Goal: Task Accomplishment & Management: Manage account settings

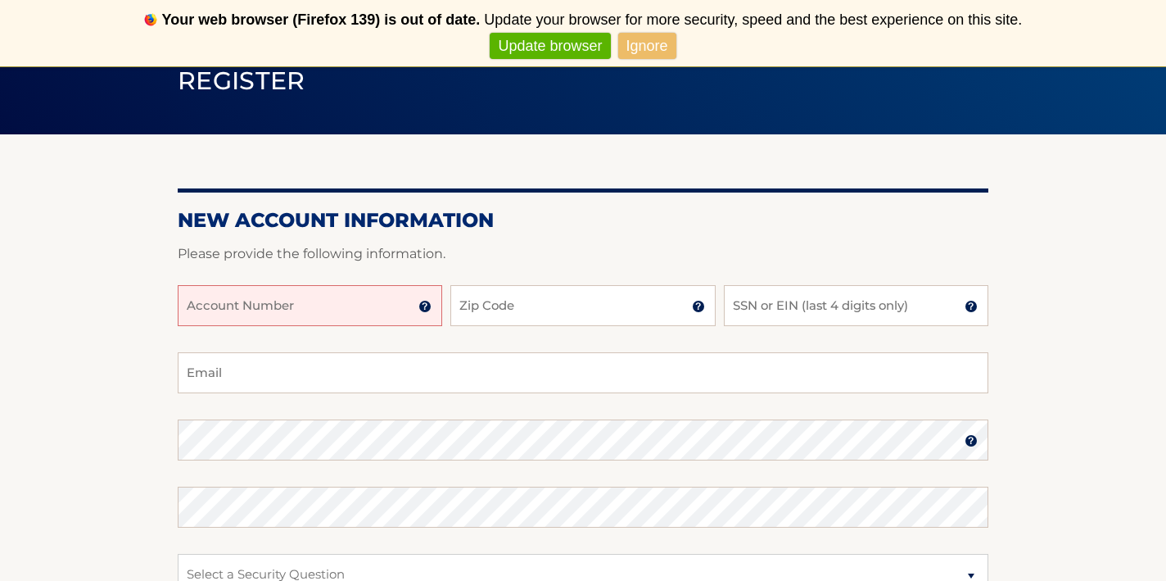
scroll to position [156, 0]
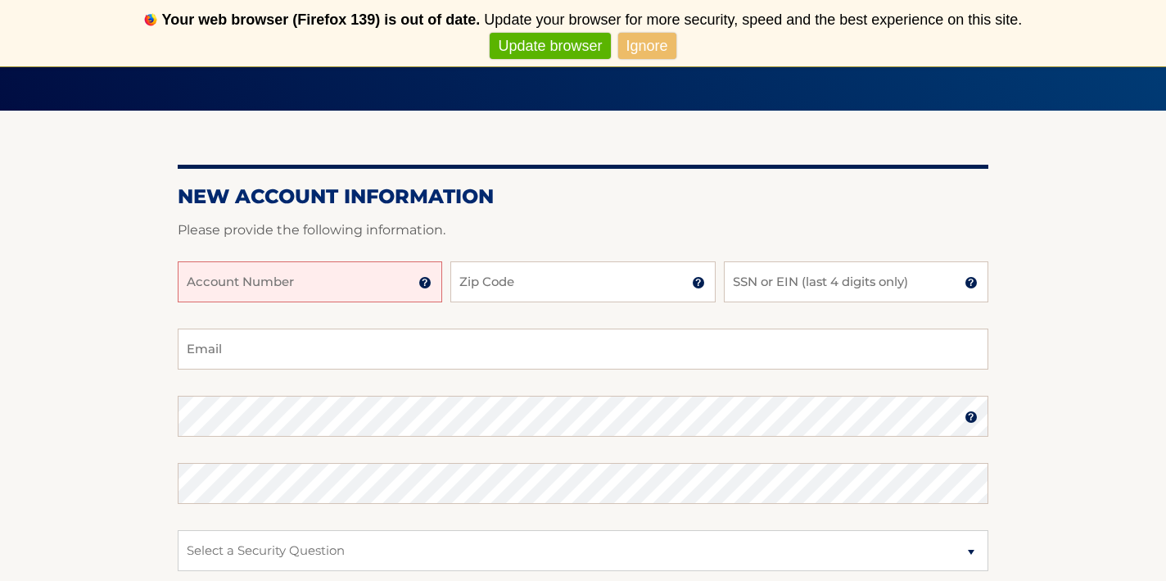
click at [326, 274] on input "Account Number" at bounding box center [310, 281] width 265 height 41
type input "4445596961"
click at [544, 288] on input "Zip Code" at bounding box center [582, 281] width 265 height 41
type input "11940"
click at [851, 284] on input "SSN or EIN (last 4 digits only)" at bounding box center [856, 281] width 265 height 41
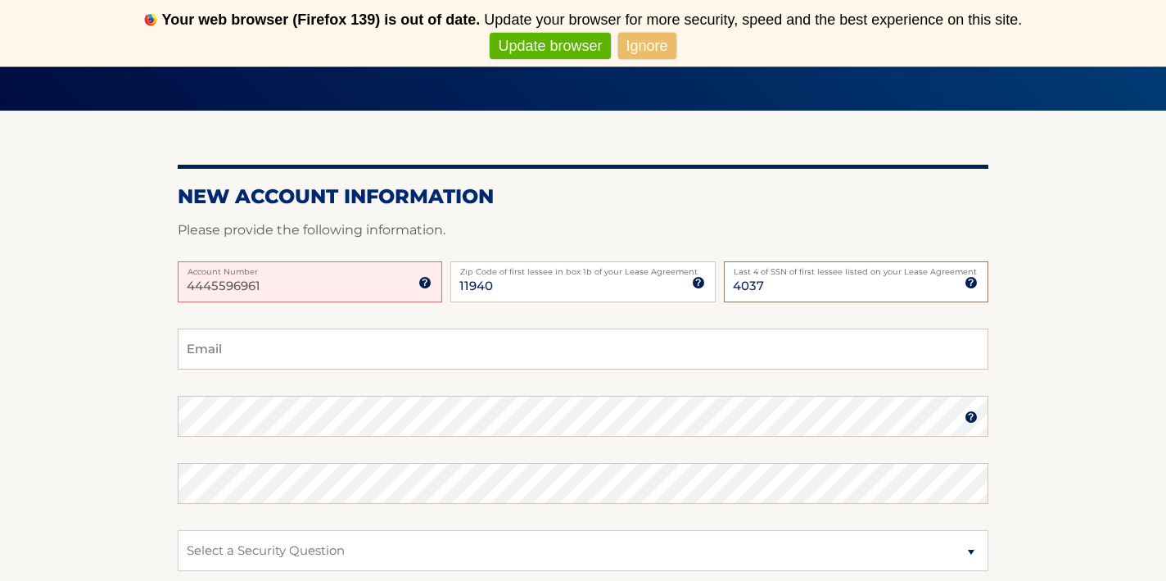
type input "4037"
click at [406, 354] on input "Email" at bounding box center [583, 348] width 811 height 41
type input "msidoresq@gmail.com"
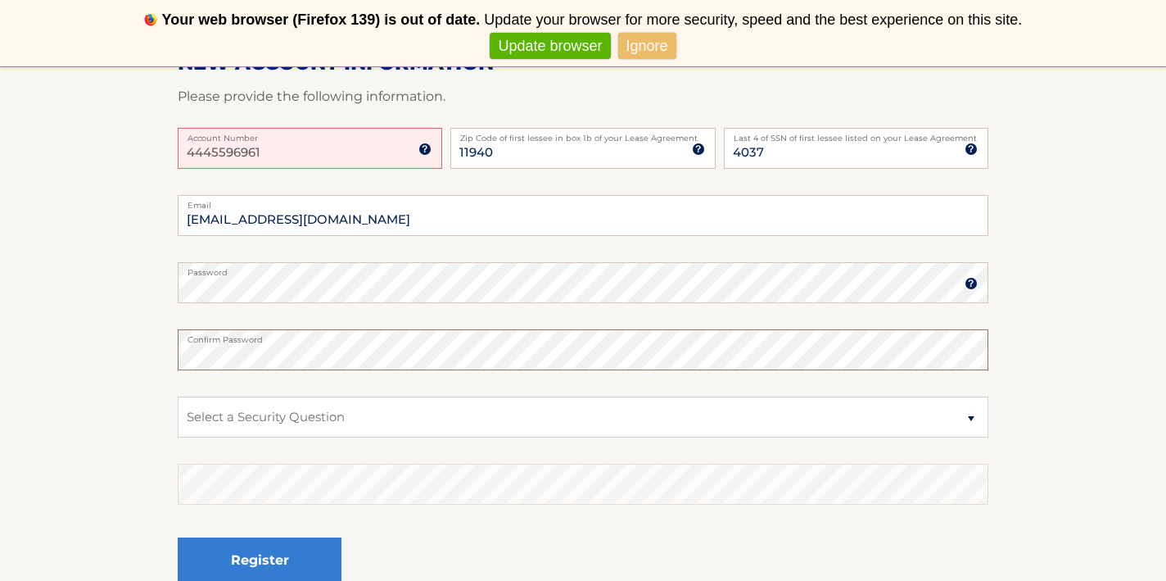
scroll to position [346, 0]
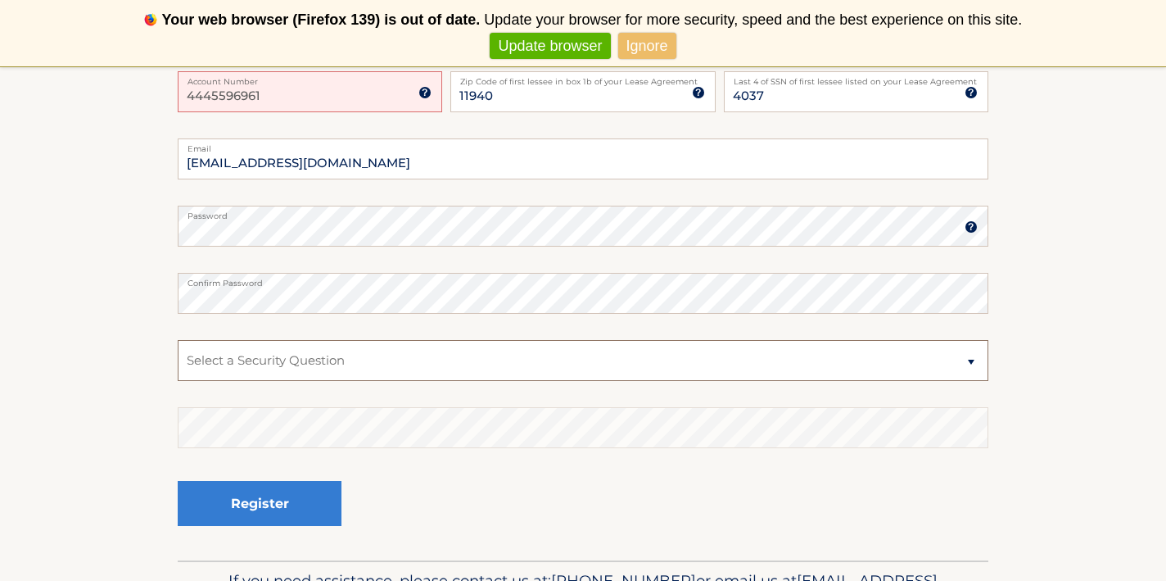
select select "1"
click option "What was the name of your elementary school?" at bounding box center [0, 0] width 0 height 0
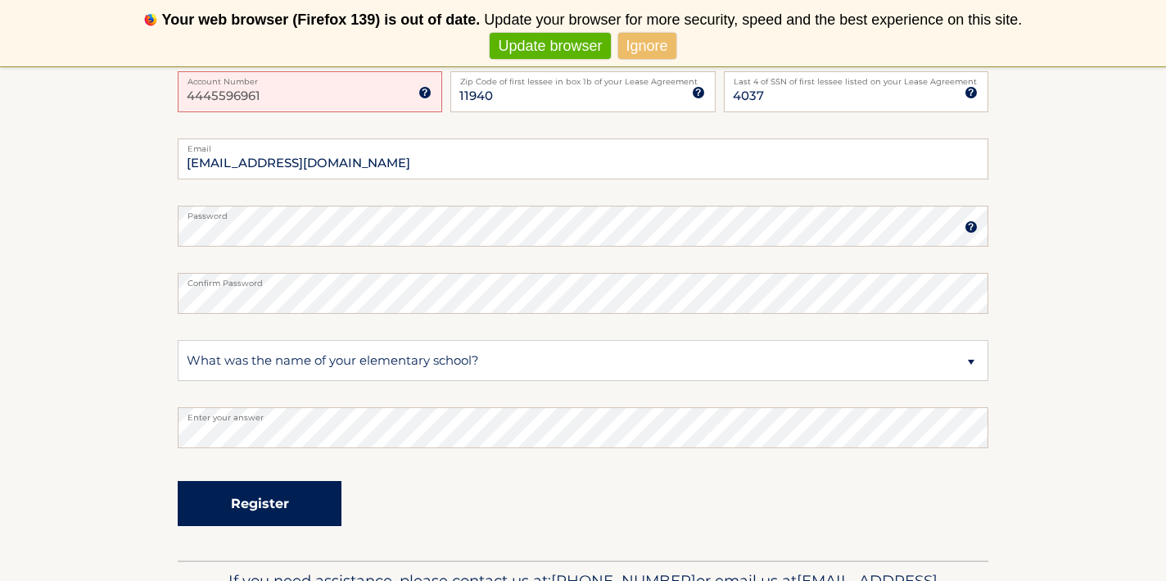
click at [251, 502] on button "Register" at bounding box center [260, 503] width 164 height 45
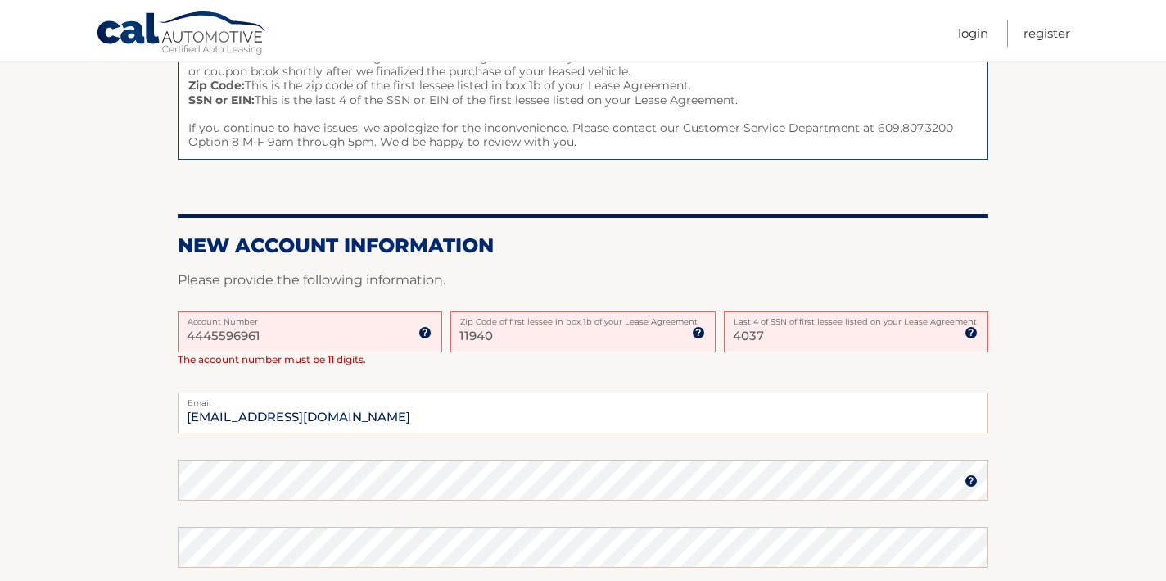
scroll to position [248, 0]
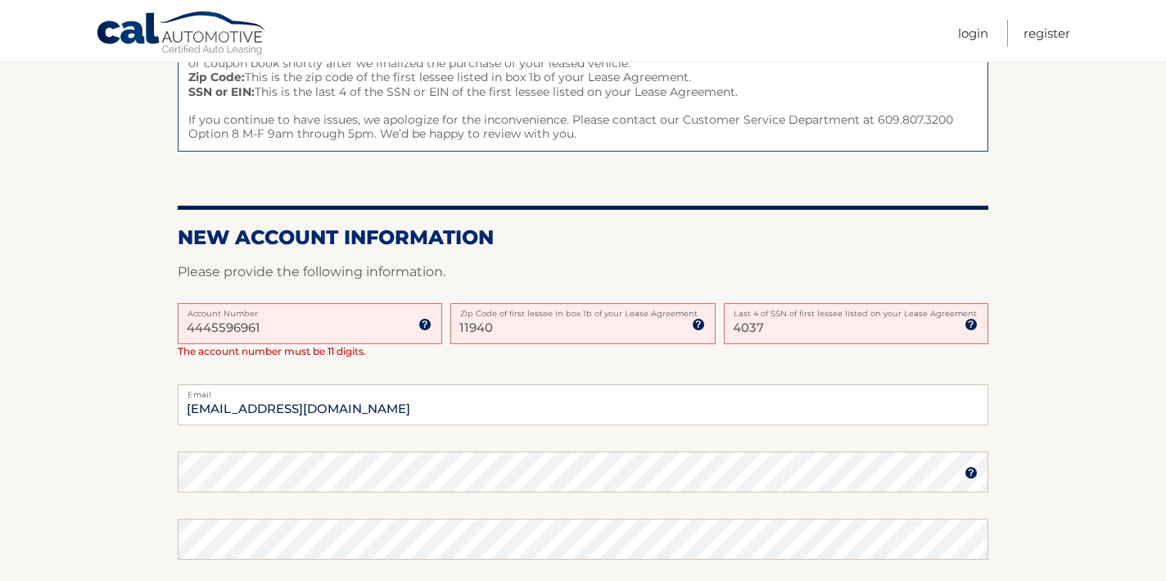
click at [305, 328] on input "4445596961" at bounding box center [310, 323] width 265 height 41
click at [212, 326] on input "4445596961" at bounding box center [310, 323] width 265 height 41
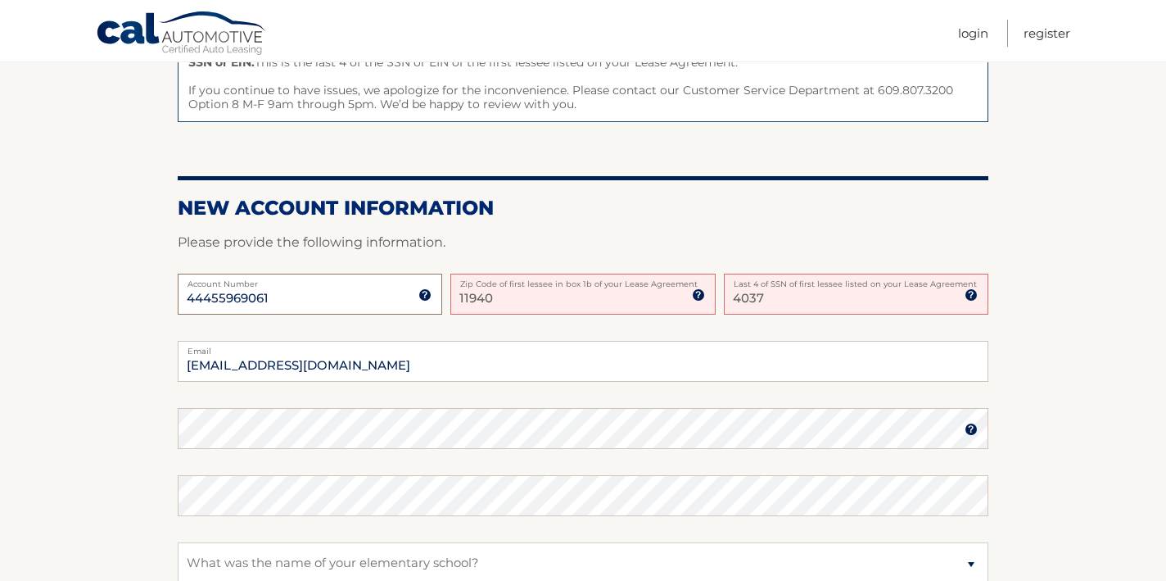
scroll to position [313, 0]
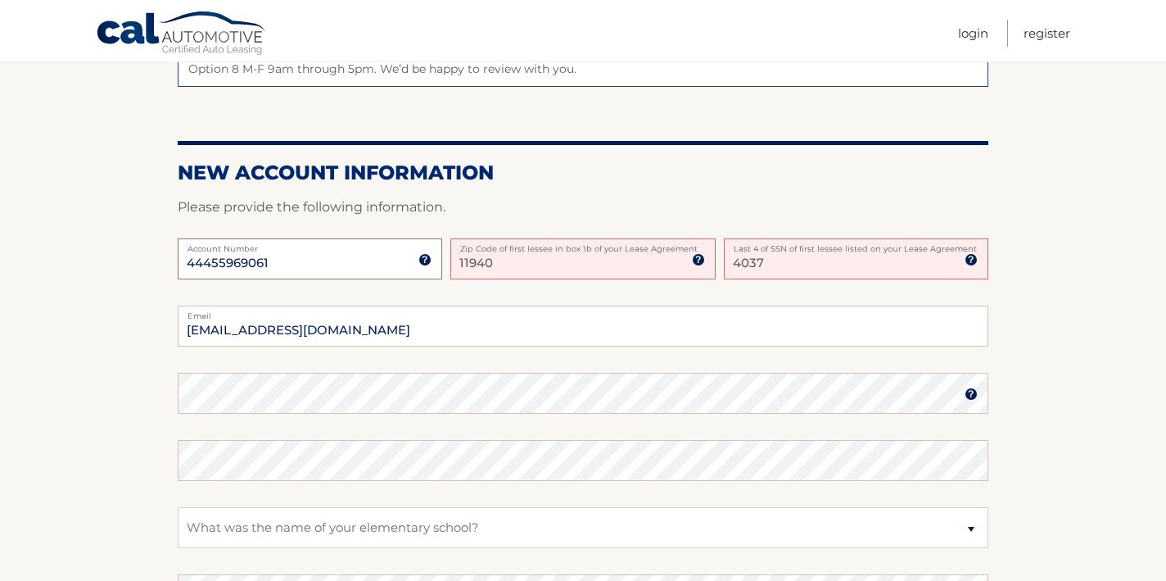
type input "44455969061"
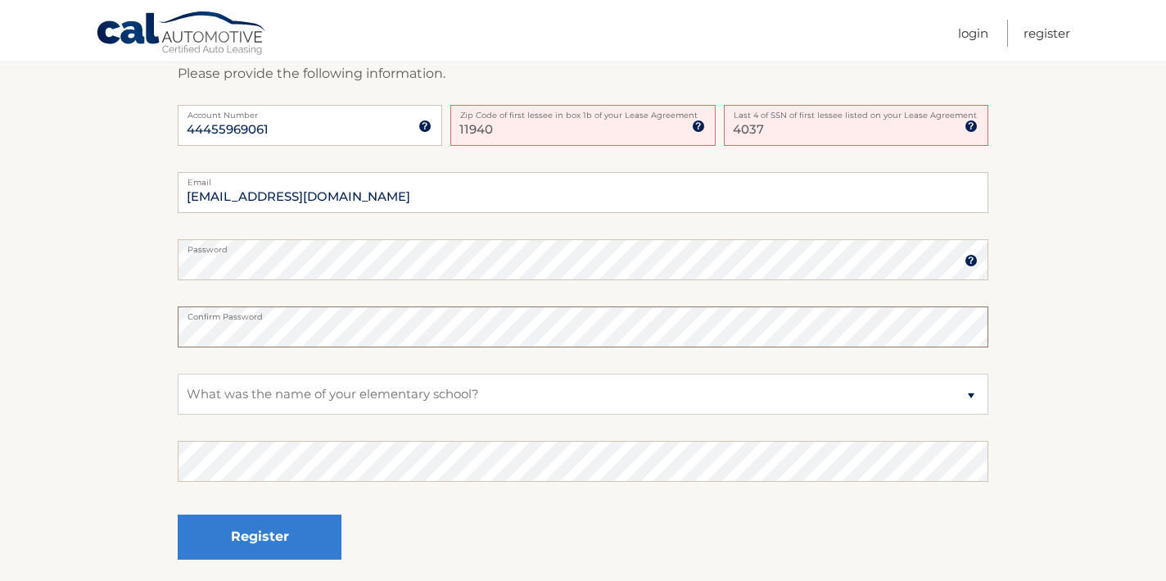
scroll to position [456, 0]
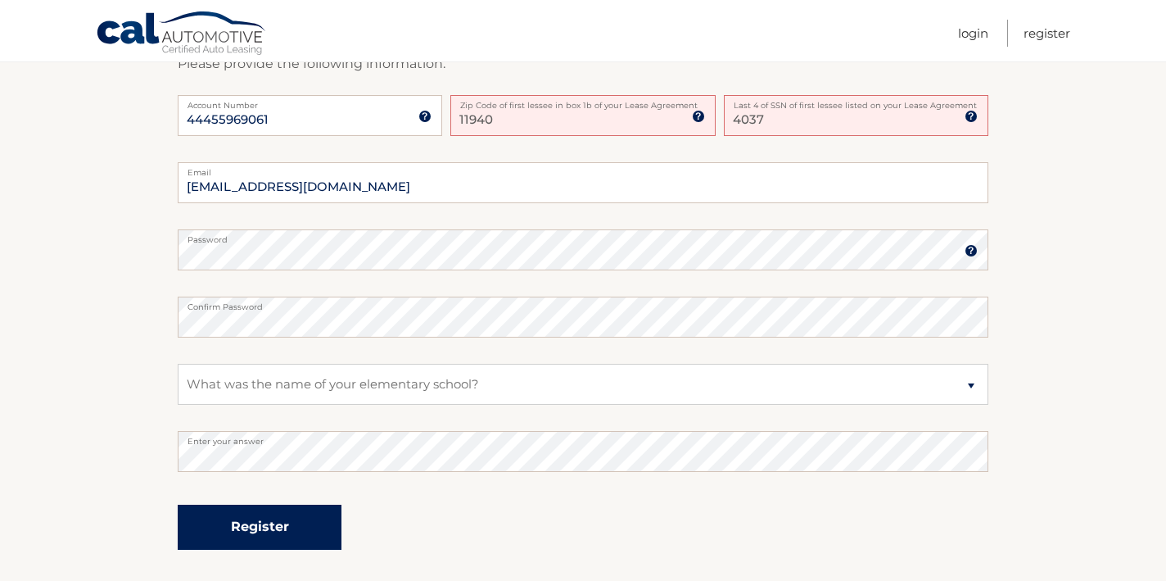
click at [255, 533] on button "Register" at bounding box center [260, 526] width 164 height 45
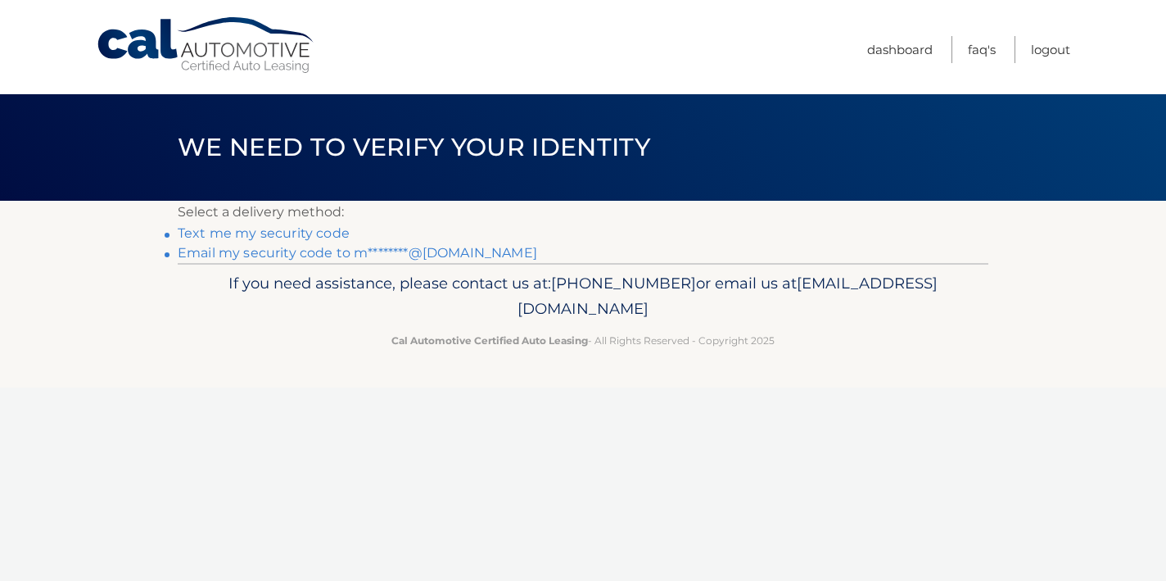
click at [299, 228] on link "Text me my security code" at bounding box center [264, 233] width 172 height 16
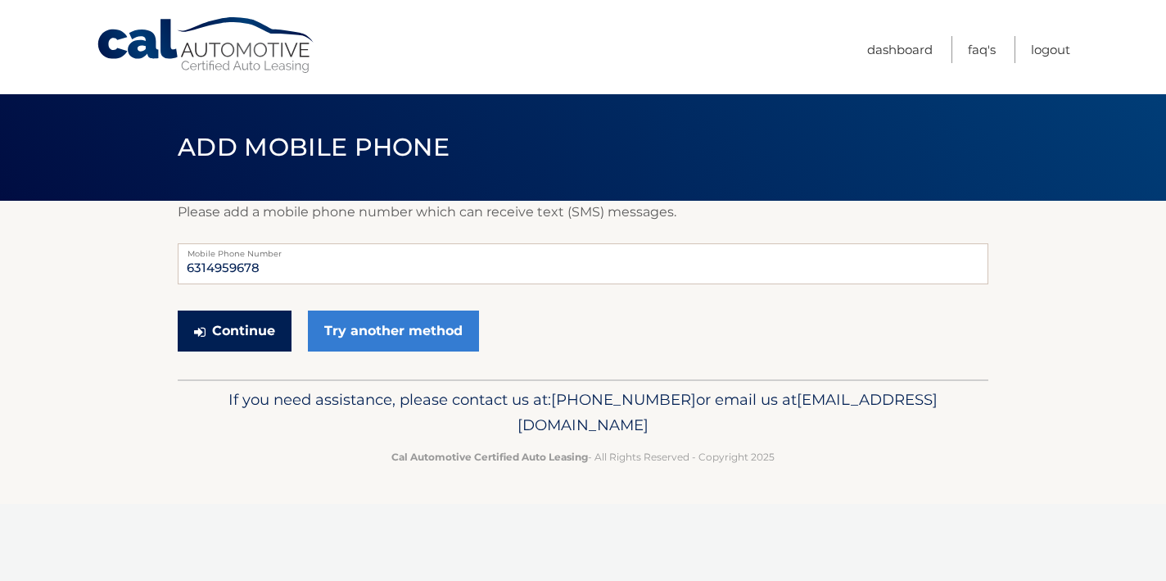
click at [236, 335] on button "Continue" at bounding box center [235, 330] width 114 height 41
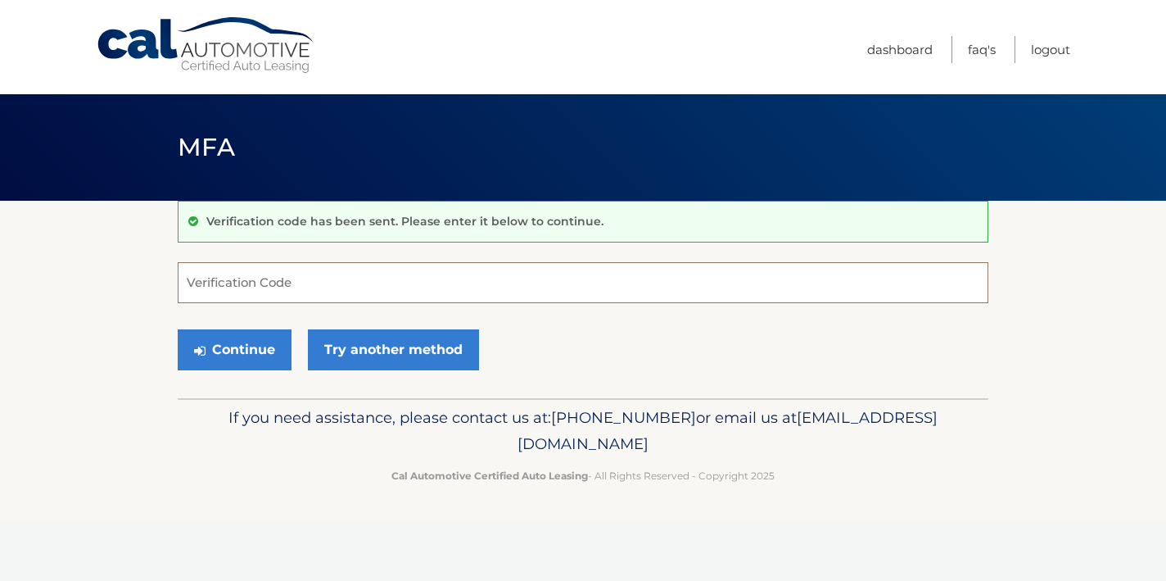
click at [310, 274] on input "Verification Code" at bounding box center [583, 282] width 811 height 41
click at [269, 280] on input "Verification Code" at bounding box center [583, 282] width 811 height 41
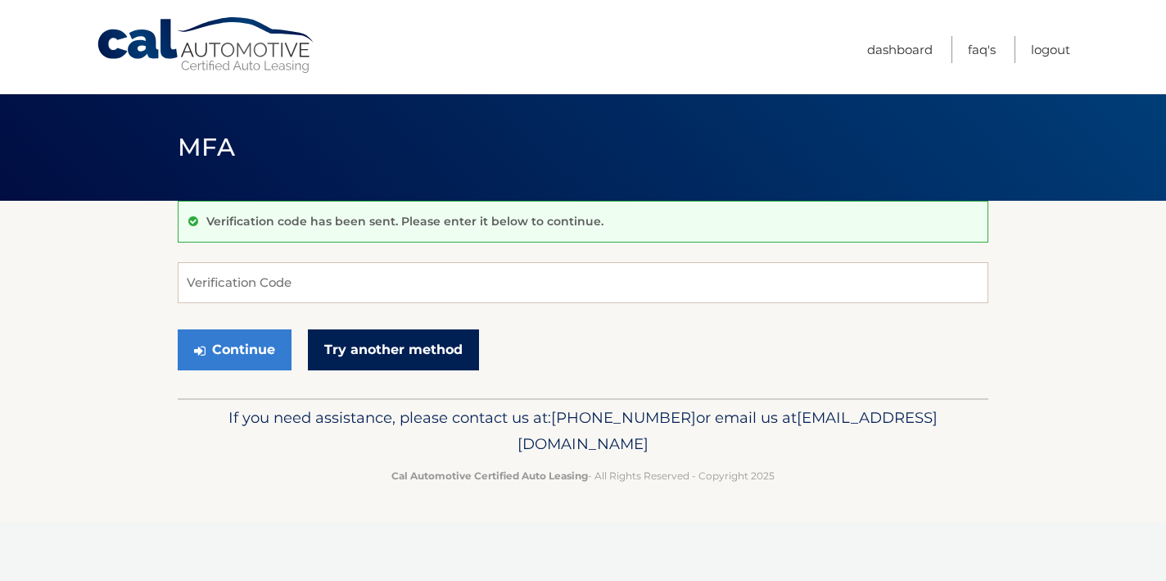
click at [405, 354] on link "Try another method" at bounding box center [393, 349] width 171 height 41
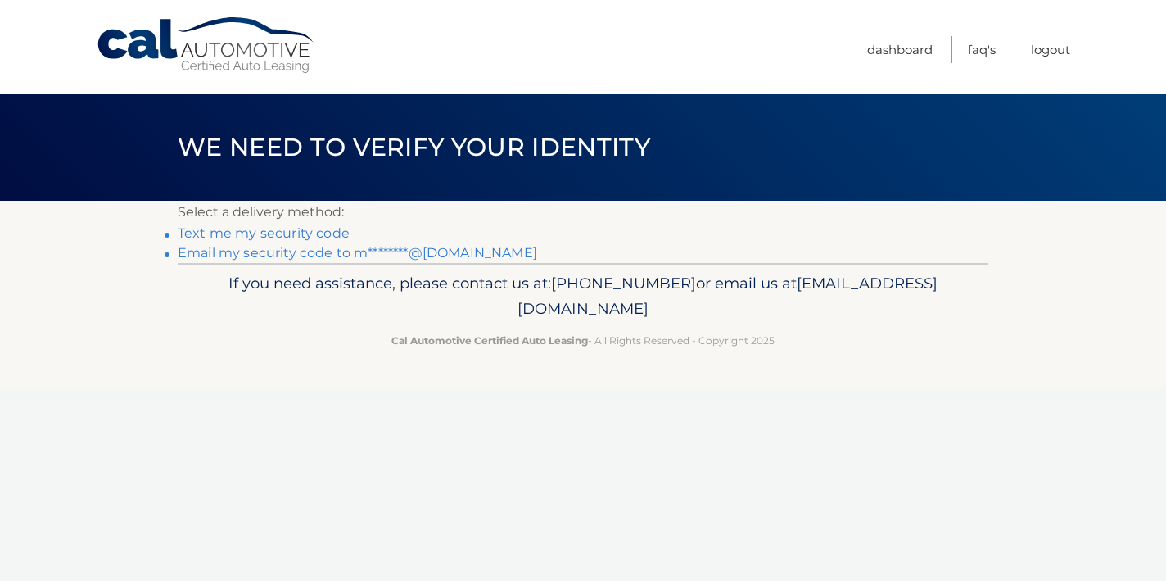
click at [247, 255] on link "Email my security code to m********@gmail.com" at bounding box center [358, 253] width 360 height 16
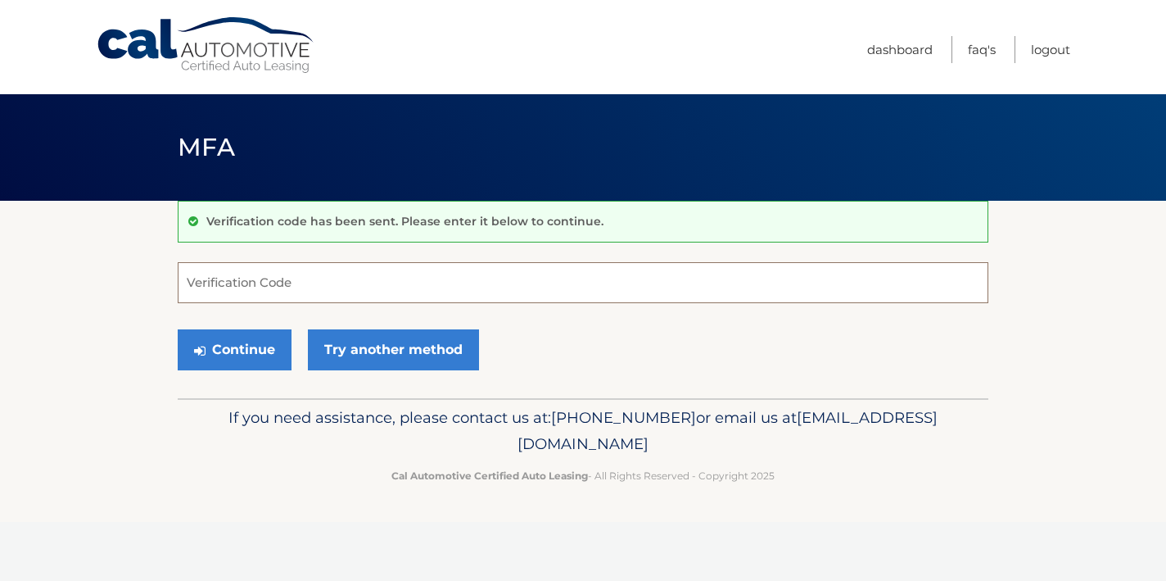
click at [286, 283] on input "Verification Code" at bounding box center [583, 282] width 811 height 41
click at [260, 288] on input "Verification Code" at bounding box center [583, 282] width 811 height 41
paste input "370283"
type input "370283"
click at [240, 354] on button "Continue" at bounding box center [235, 349] width 114 height 41
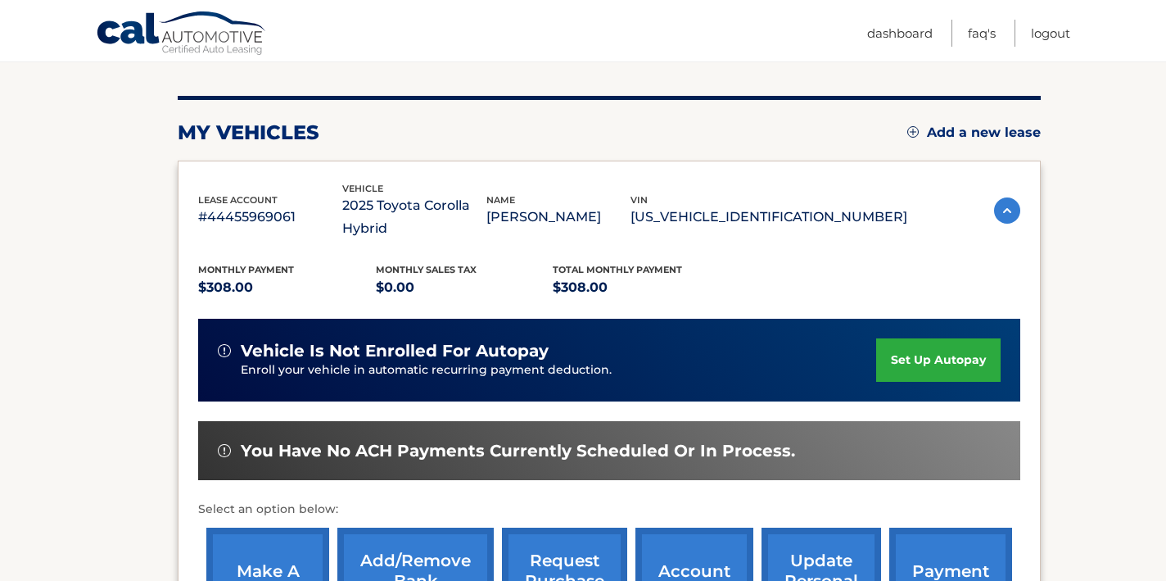
scroll to position [179, 0]
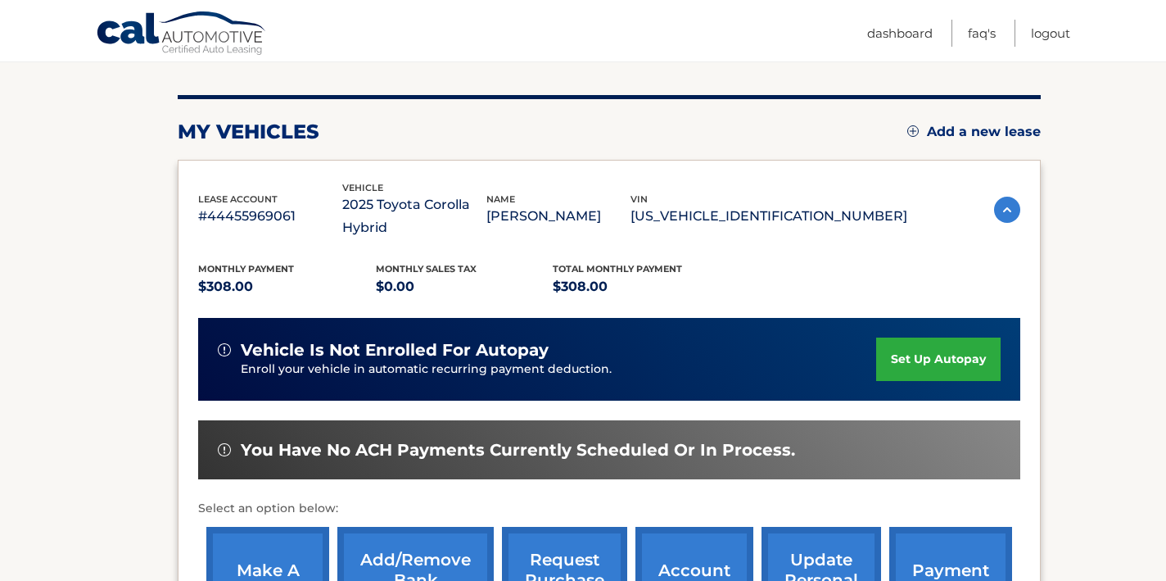
click at [908, 360] on link "set up autopay" at bounding box center [938, 358] width 124 height 43
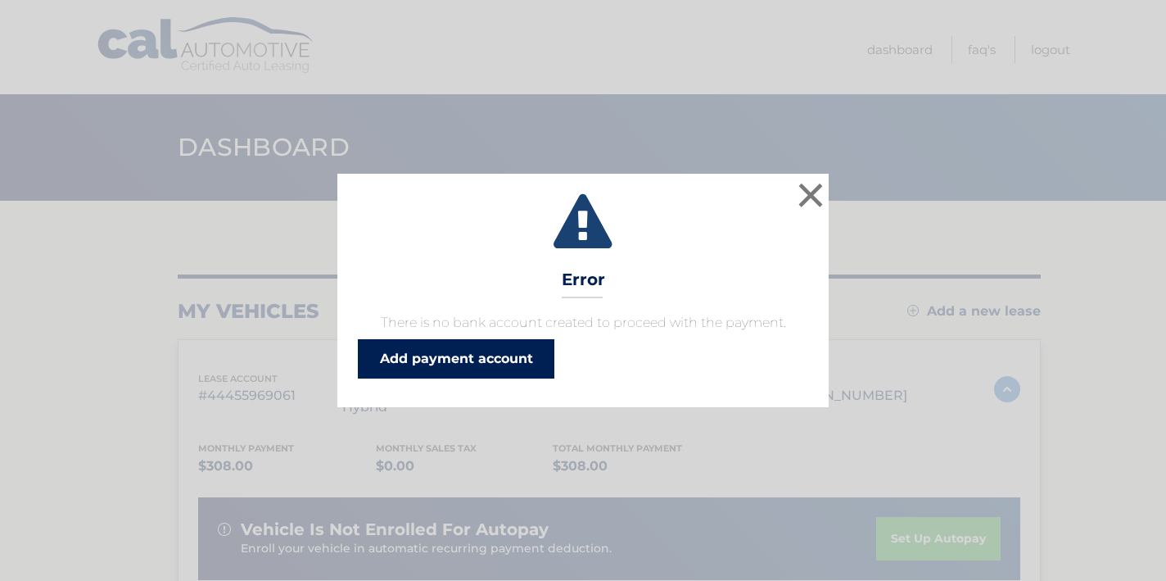
click at [489, 354] on link "Add payment account" at bounding box center [456, 358] width 197 height 39
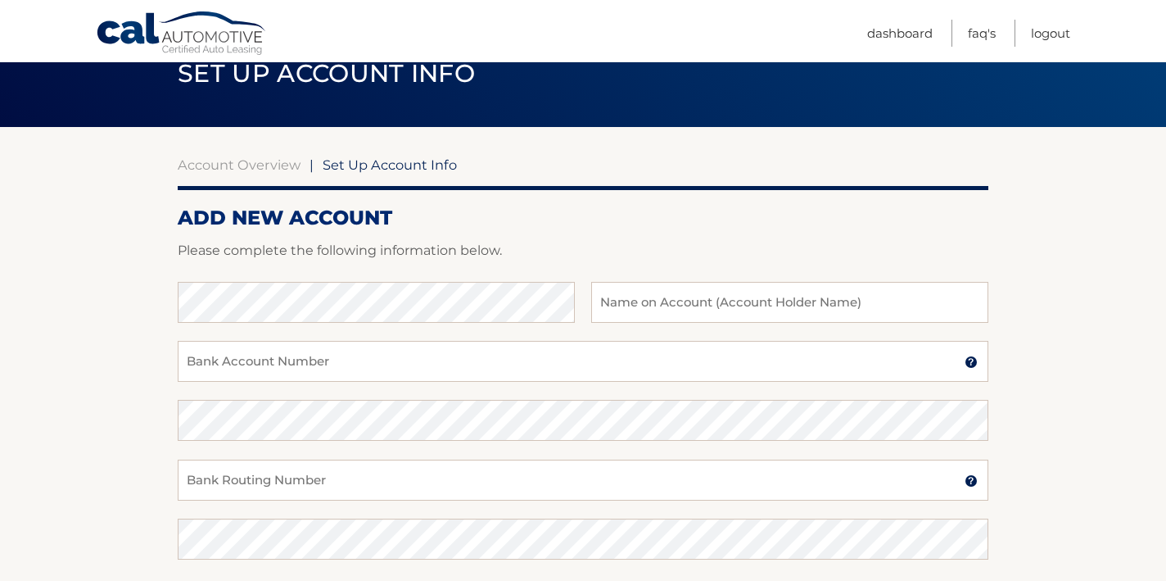
scroll to position [85, 0]
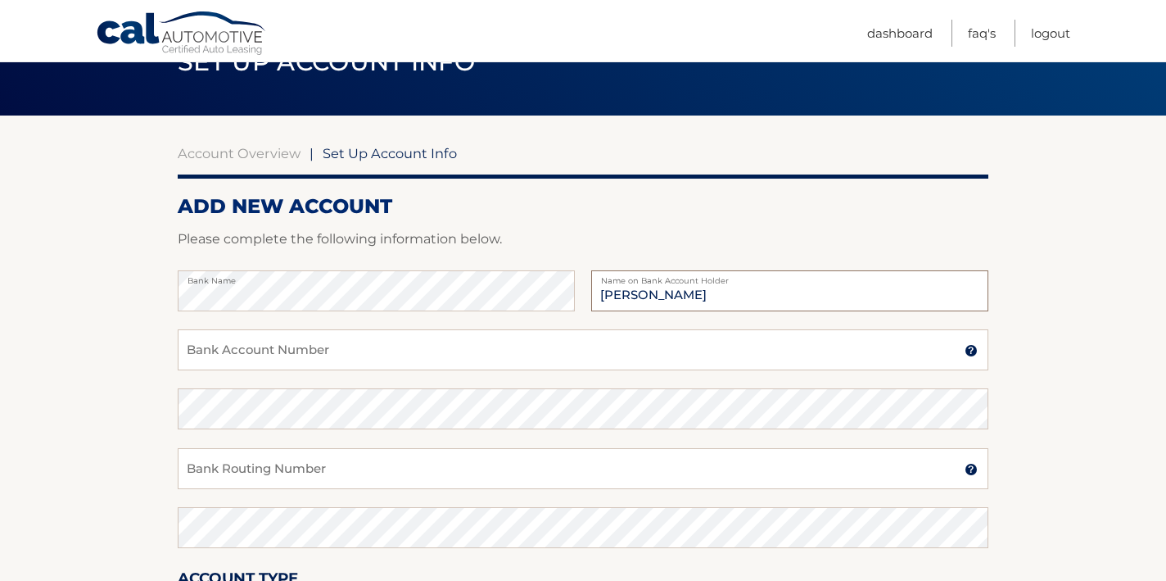
type input "[PERSON_NAME]"
click at [316, 474] on input "Bank Routing Number" at bounding box center [583, 468] width 811 height 41
type input "021000322"
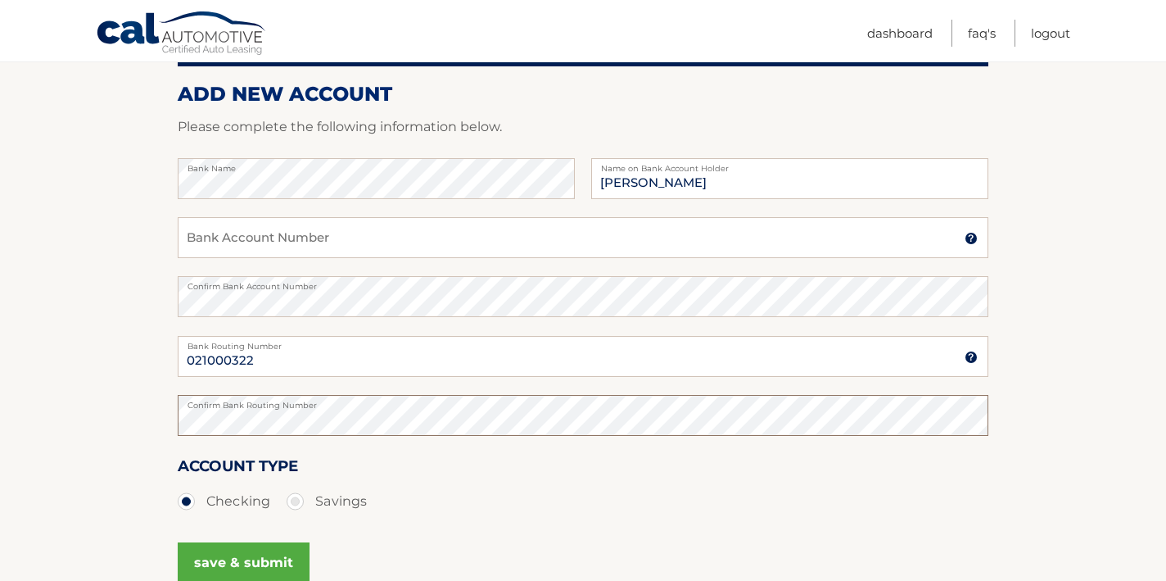
scroll to position [248, 0]
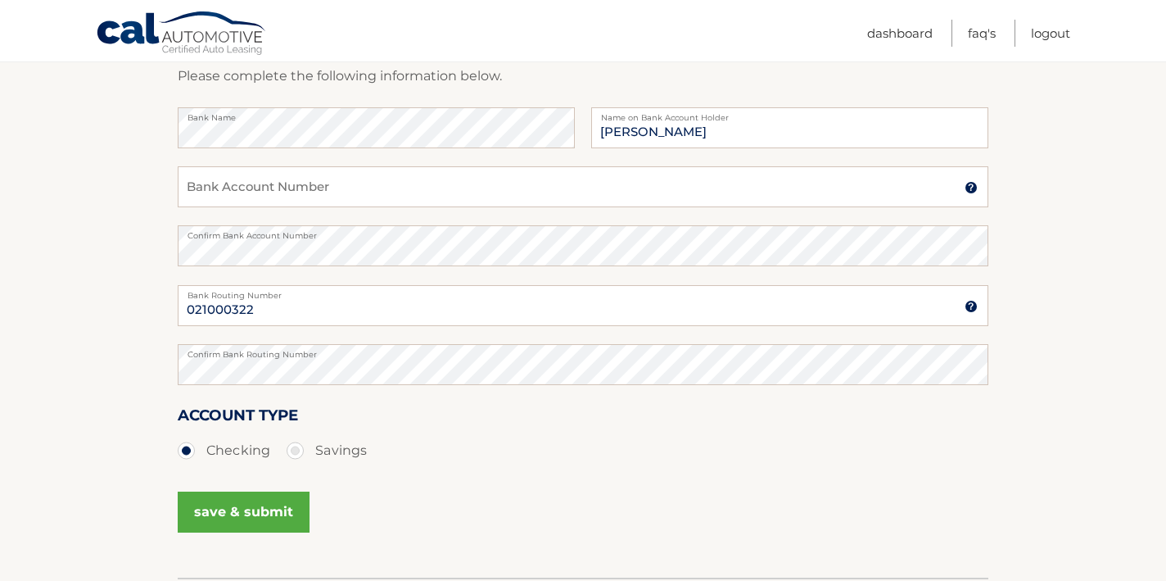
click at [218, 516] on button "save & submit" at bounding box center [244, 511] width 132 height 41
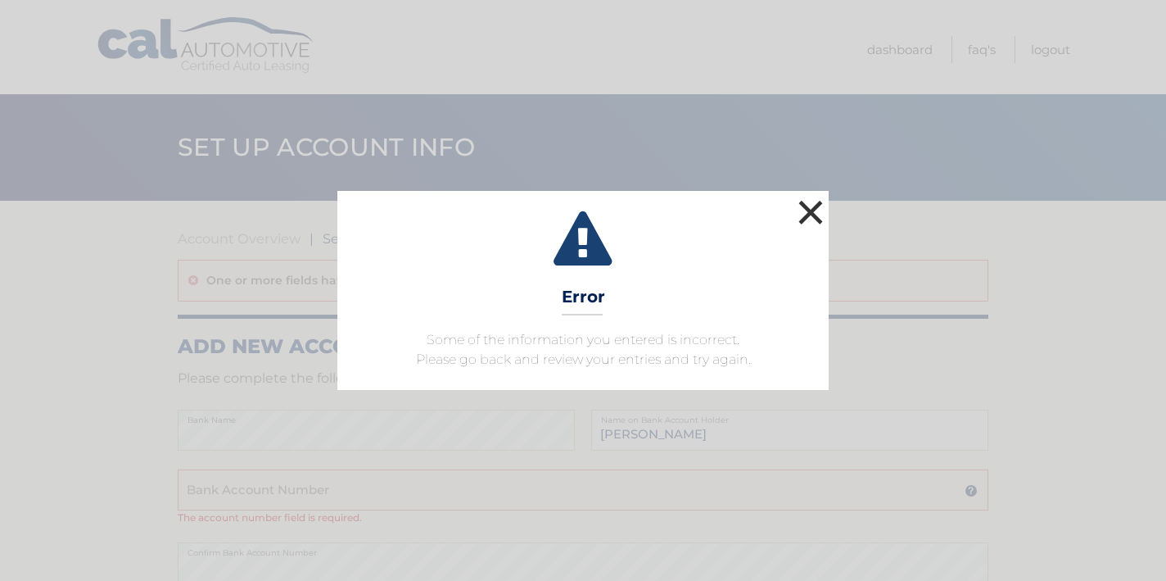
click at [808, 217] on button "×" at bounding box center [810, 212] width 33 height 33
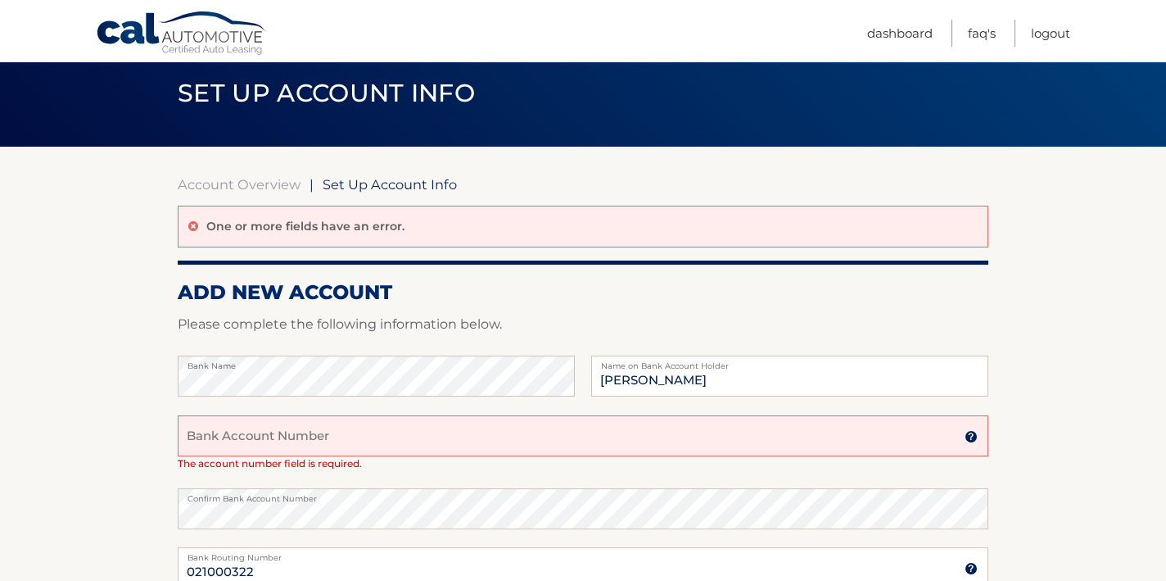
scroll to position [63, 0]
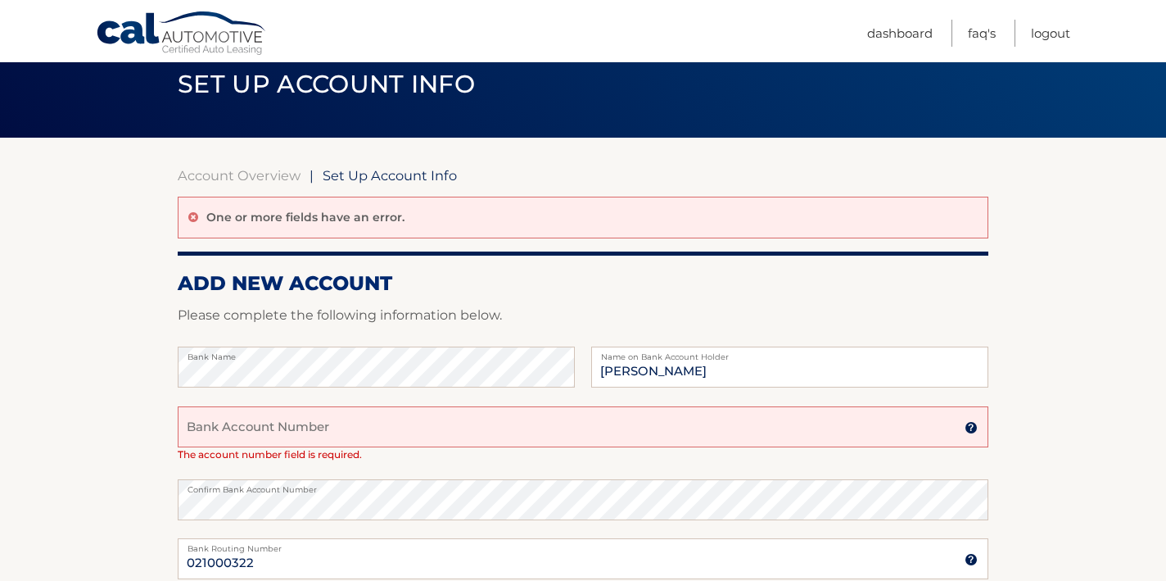
click at [354, 425] on input "Bank Account Number" at bounding box center [583, 426] width 811 height 41
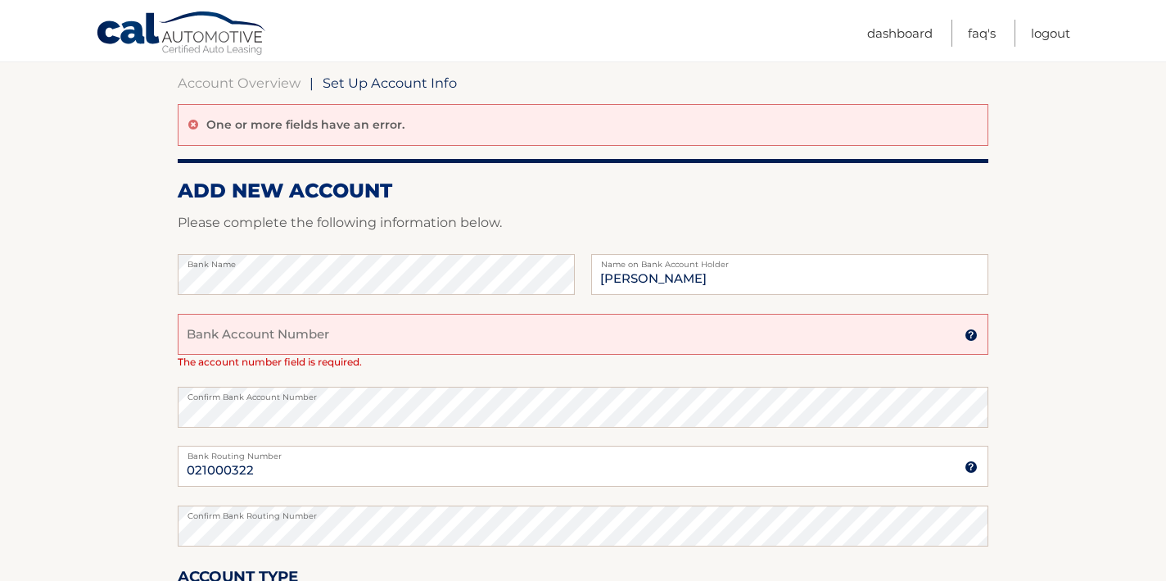
scroll to position [161, 0]
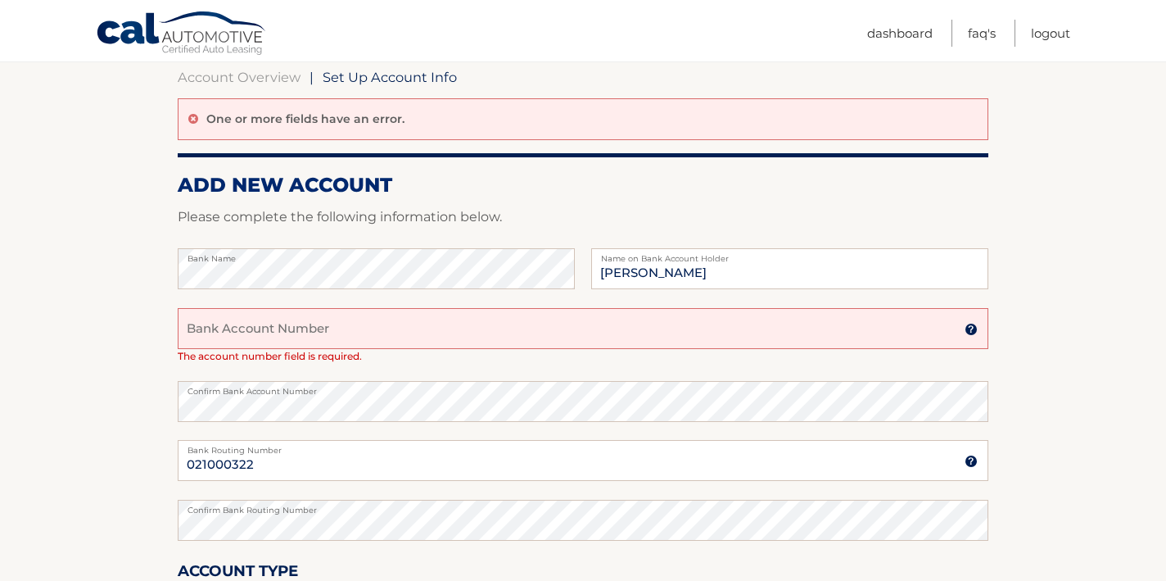
click at [239, 334] on input "Bank Account Number" at bounding box center [583, 328] width 811 height 41
paste input "483084415681"
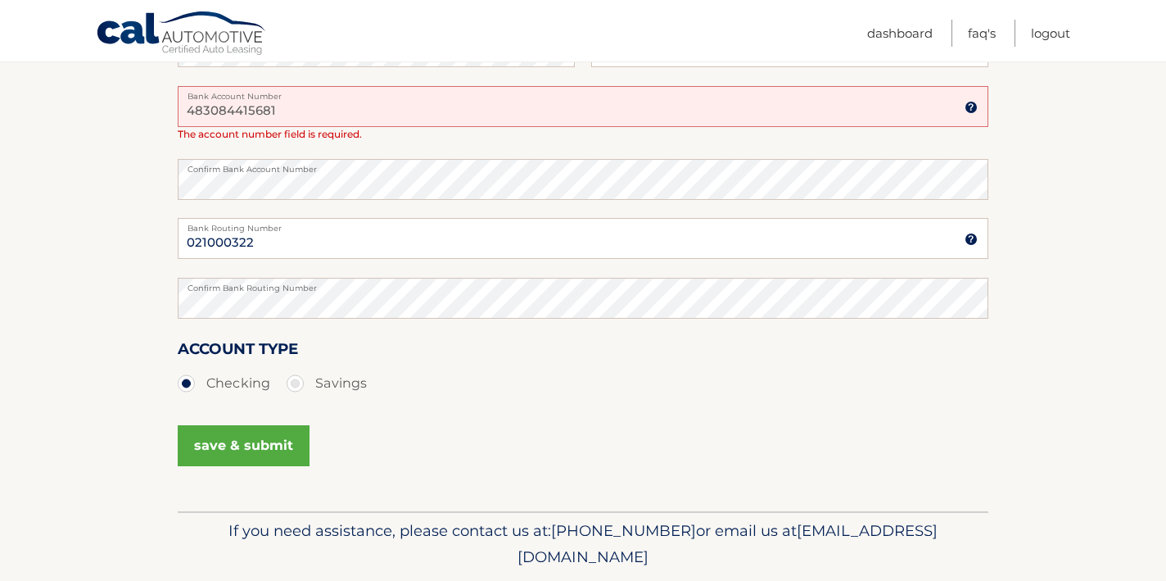
scroll to position [402, 0]
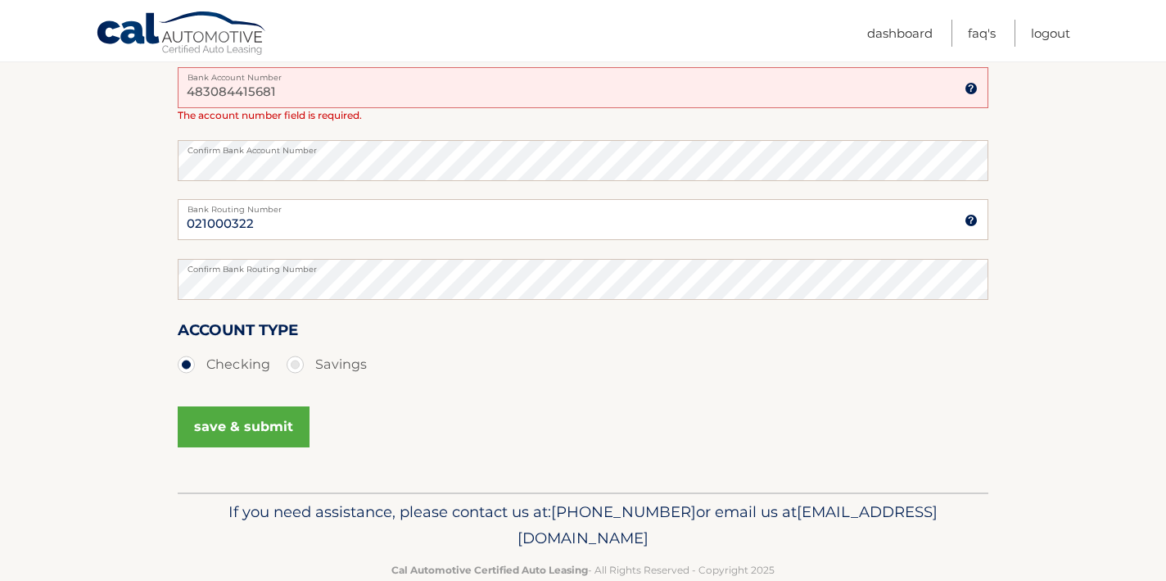
type input "483084415681"
click at [232, 431] on button "save & submit" at bounding box center [244, 426] width 132 height 41
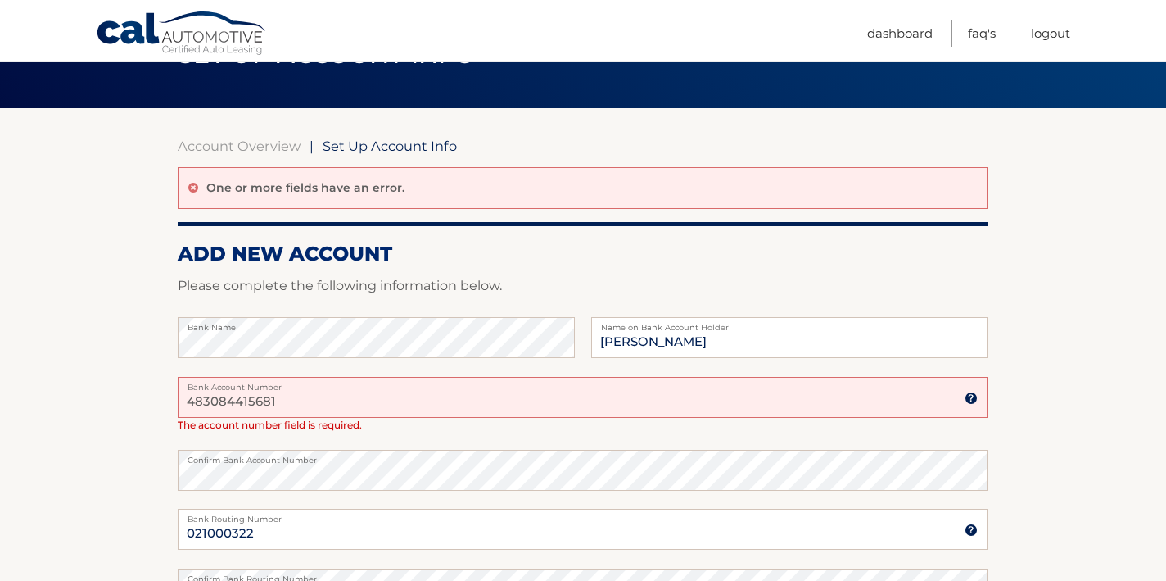
scroll to position [91, 0]
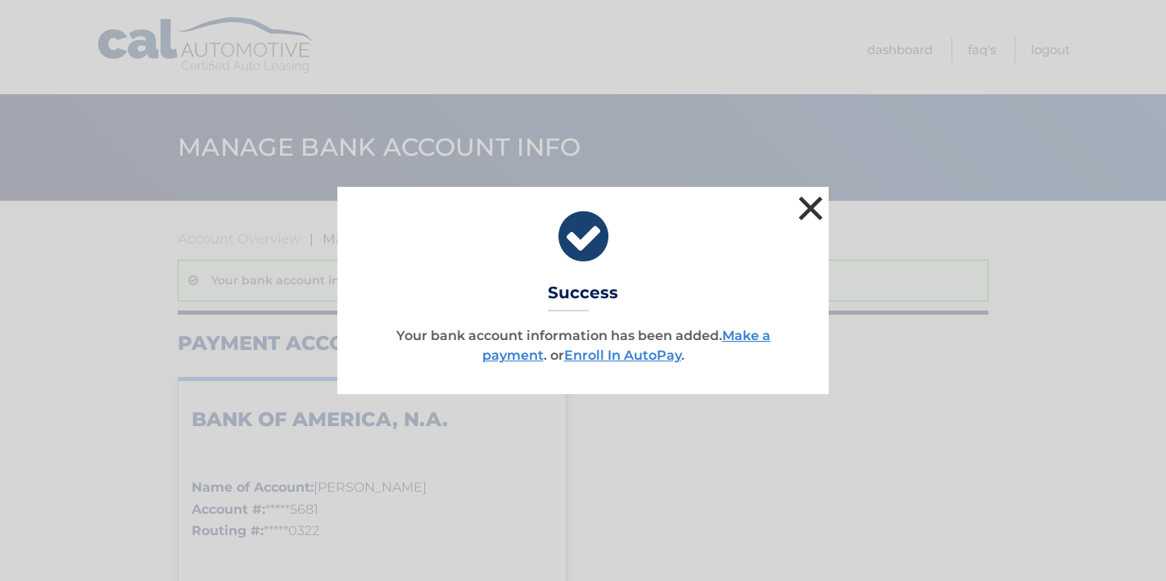
click at [815, 210] on button "×" at bounding box center [810, 208] width 33 height 33
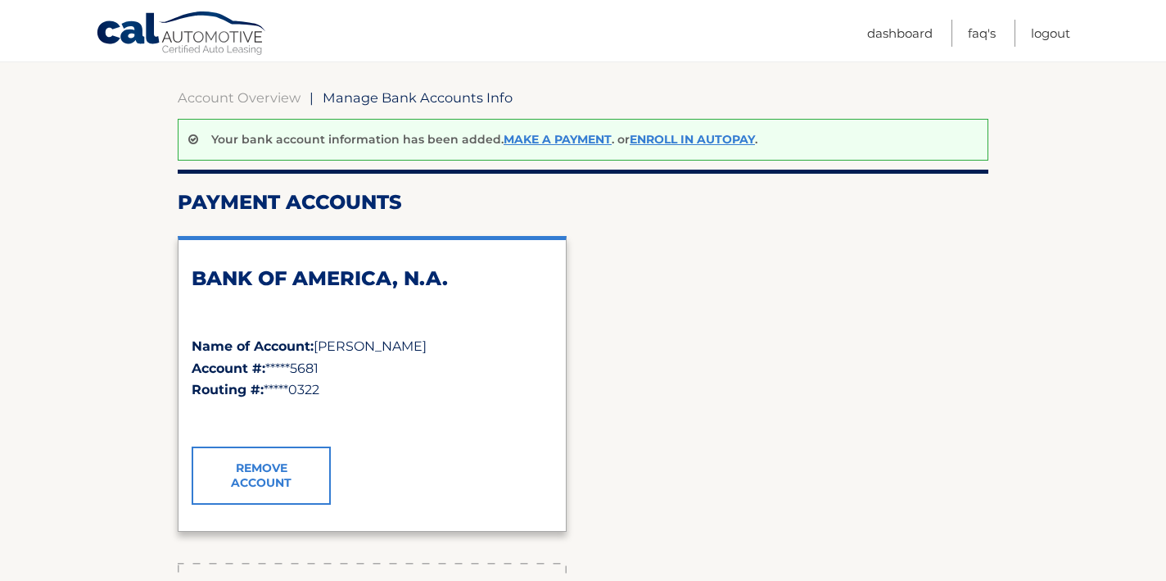
scroll to position [97, 0]
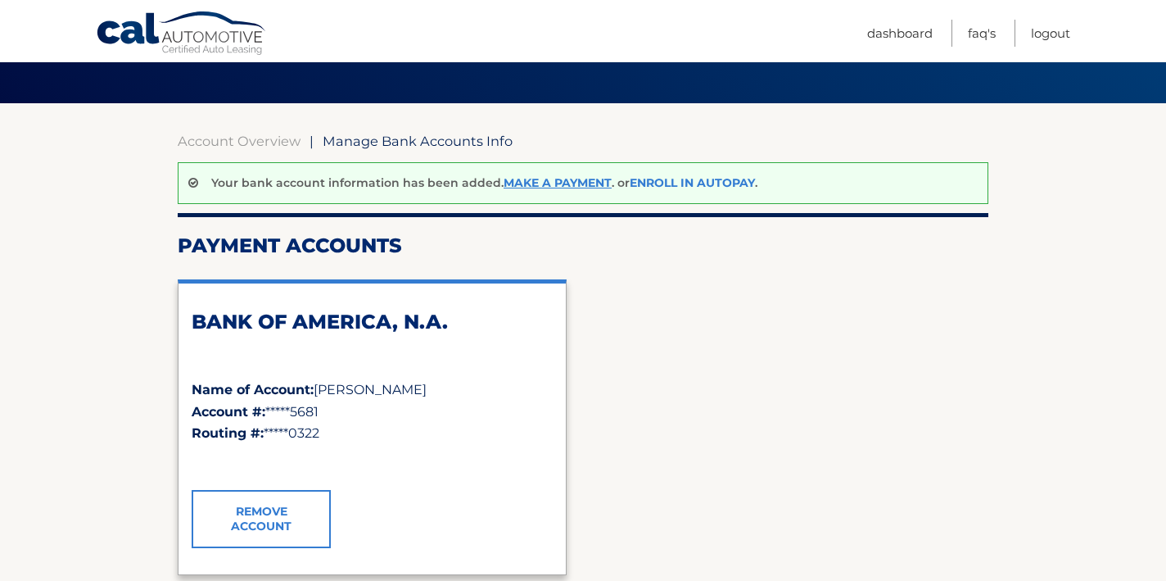
click at [723, 181] on link "Enroll In AutoPay" at bounding box center [692, 182] width 125 height 15
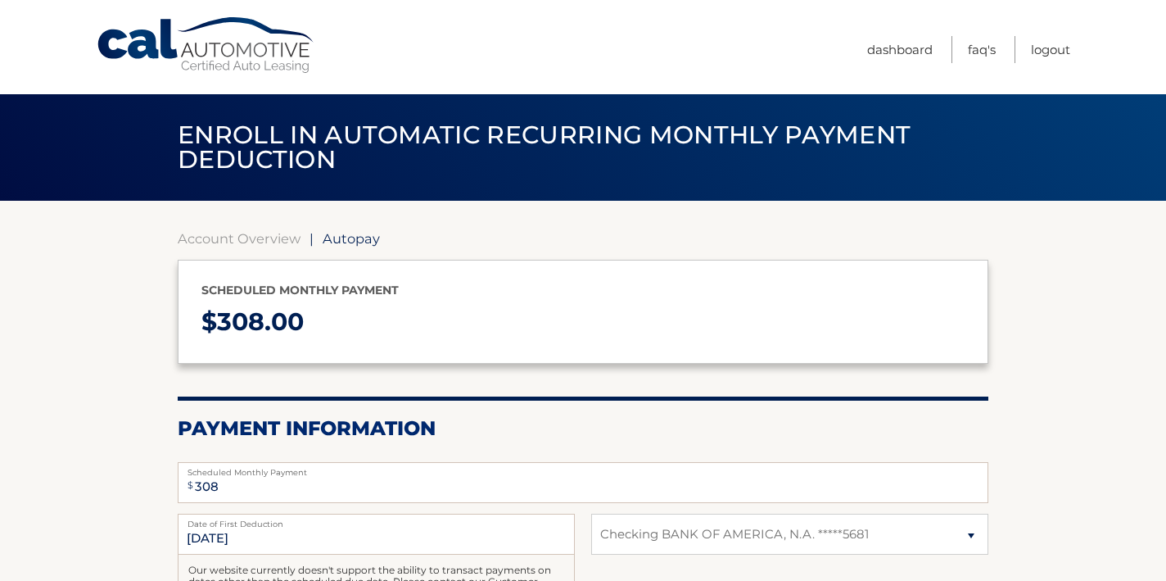
select select "MDFkZjdkNWUtMzIwOS00MzFiLTlkYTctYjAwY2ExZmZlYmZj"
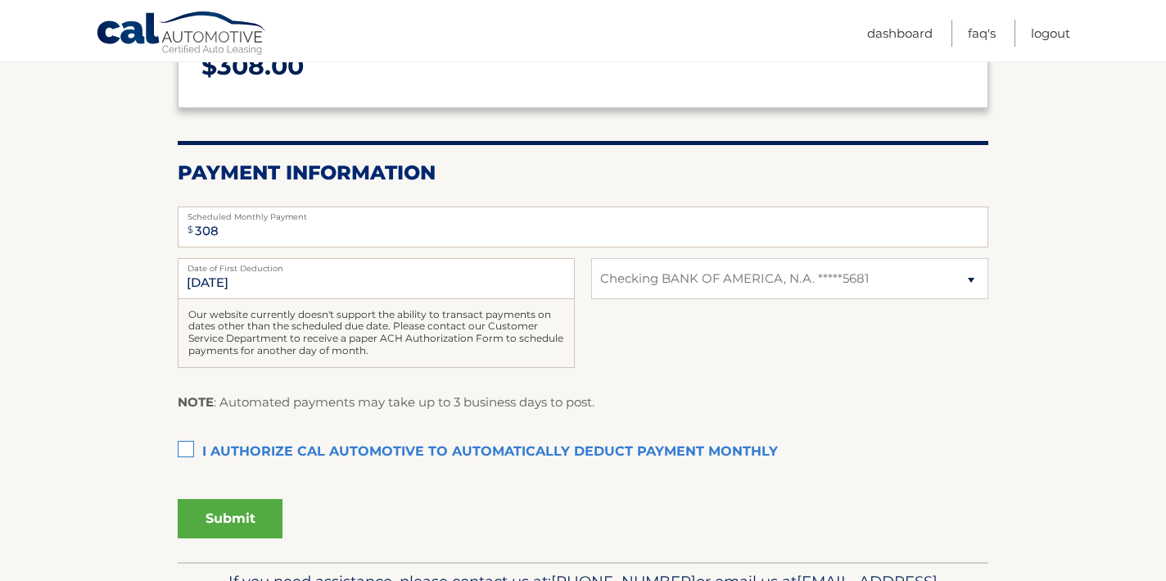
scroll to position [258, 0]
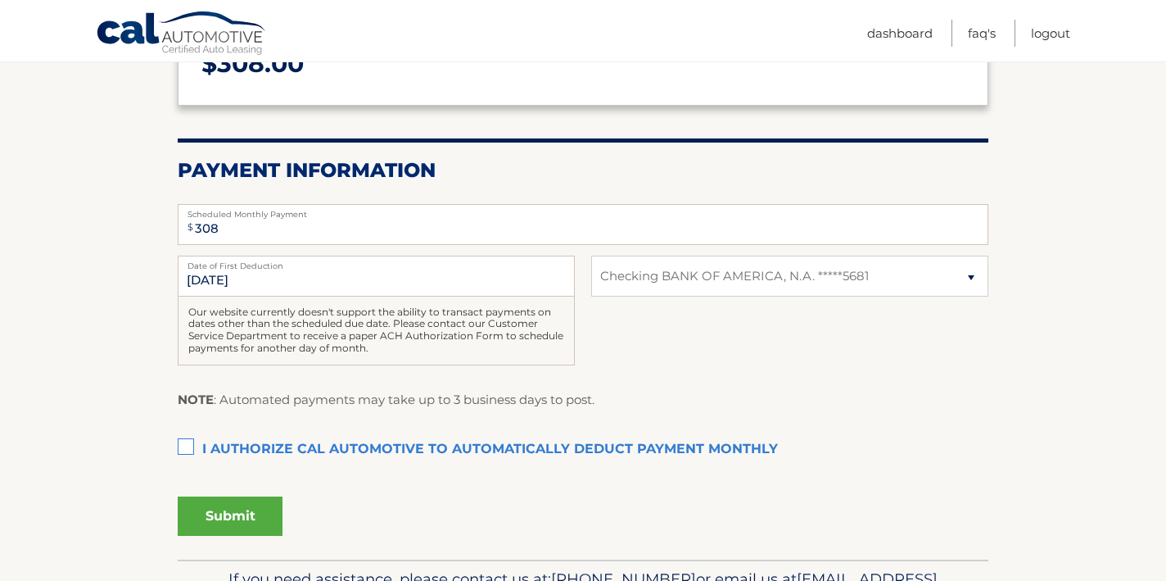
click at [183, 448] on label "I authorize cal automotive to automatically deduct payment monthly This checkbo…" at bounding box center [583, 449] width 811 height 33
click at [0, 0] on input "I authorize cal automotive to automatically deduct payment monthly This checkbo…" at bounding box center [0, 0] width 0 height 0
click at [260, 513] on button "Submit" at bounding box center [230, 515] width 105 height 39
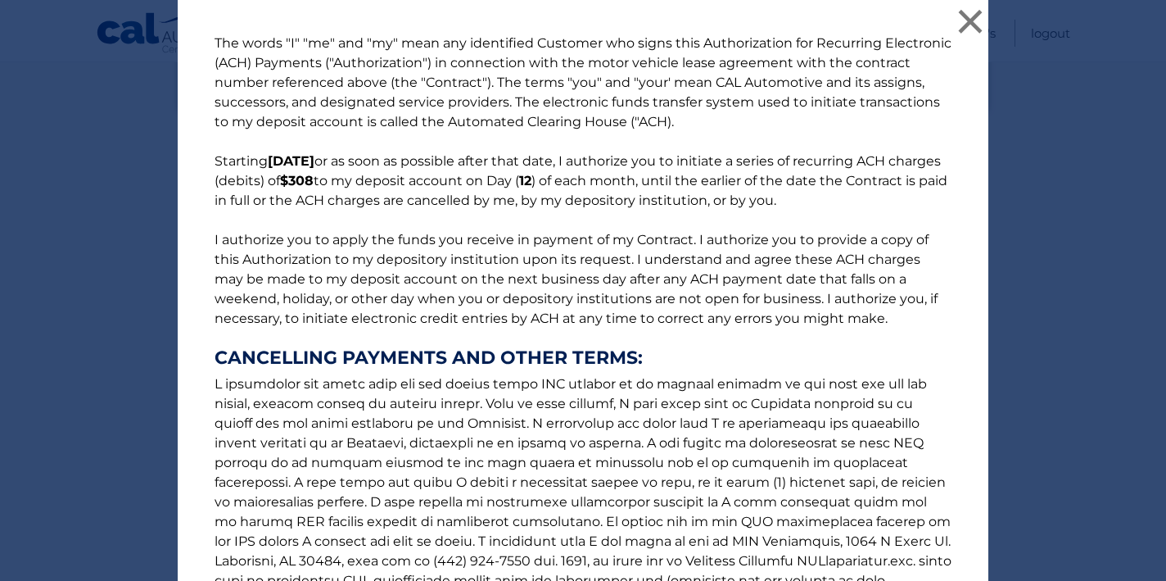
scroll to position [213, 0]
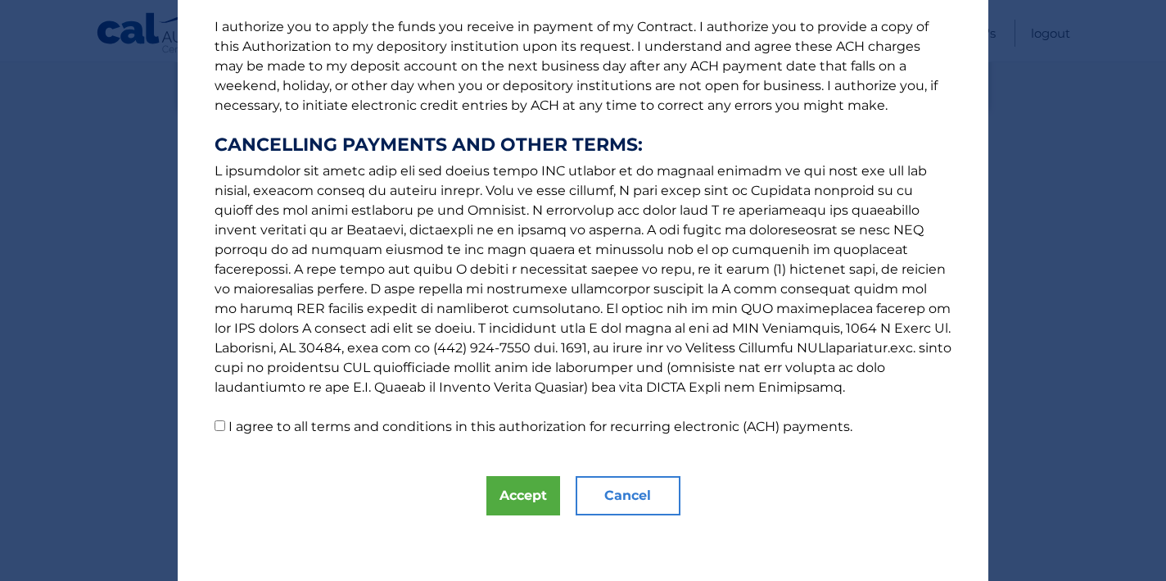
click at [219, 425] on input "I agree to all terms and conditions in this authorization for recurring electro…" at bounding box center [220, 425] width 11 height 11
checkbox input "true"
click at [532, 504] on button "Accept" at bounding box center [523, 495] width 74 height 39
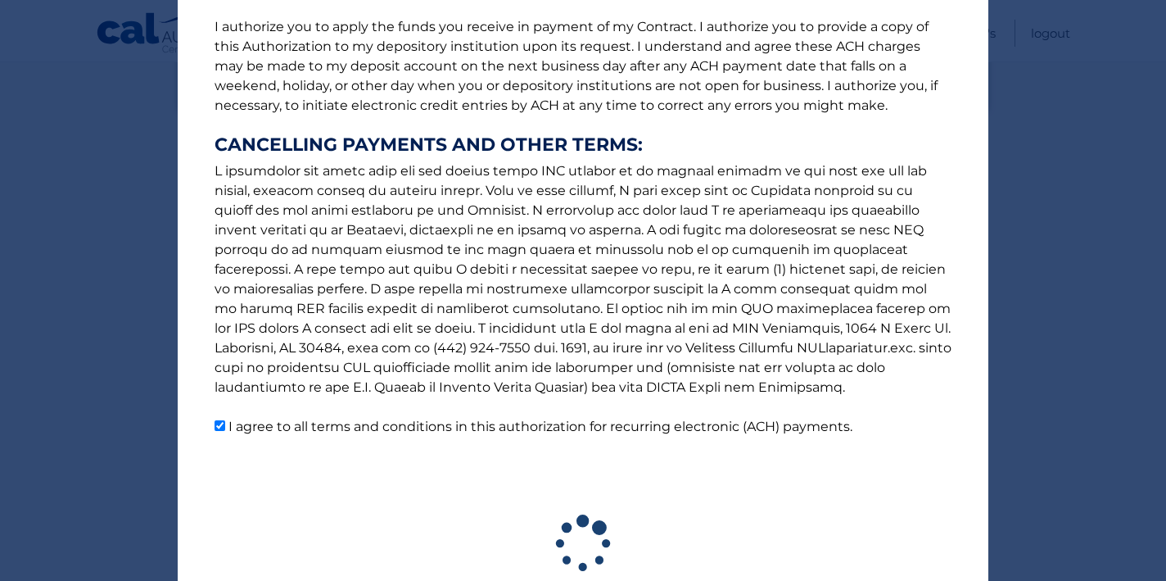
scroll to position [0, 0]
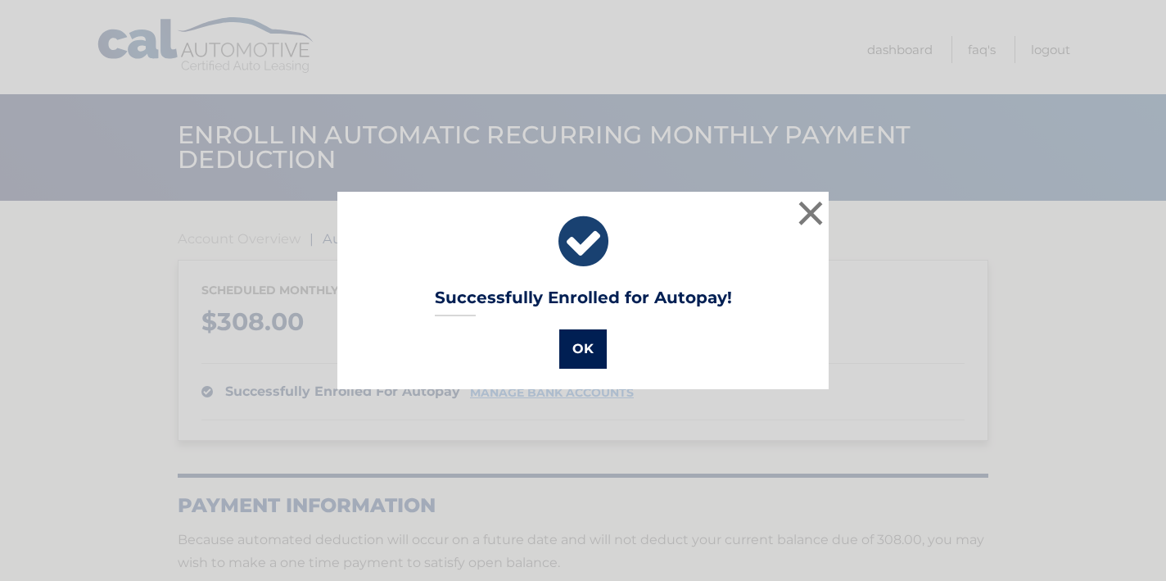
click at [582, 347] on button "OK" at bounding box center [583, 348] width 48 height 39
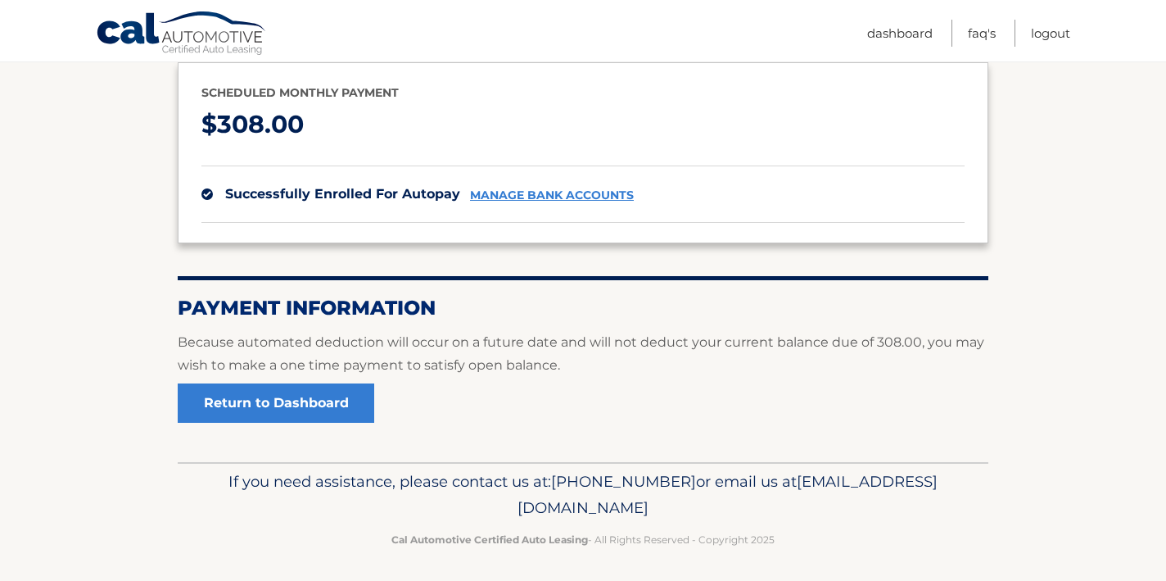
scroll to position [202, 0]
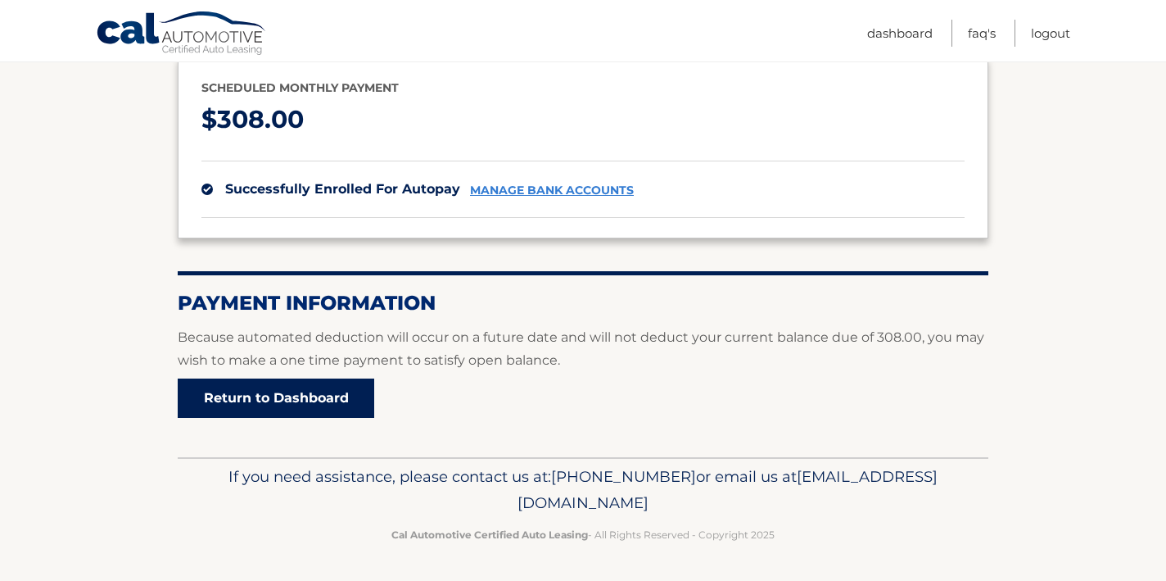
click at [302, 387] on link "Return to Dashboard" at bounding box center [276, 397] width 197 height 39
